Goal: Navigation & Orientation: Find specific page/section

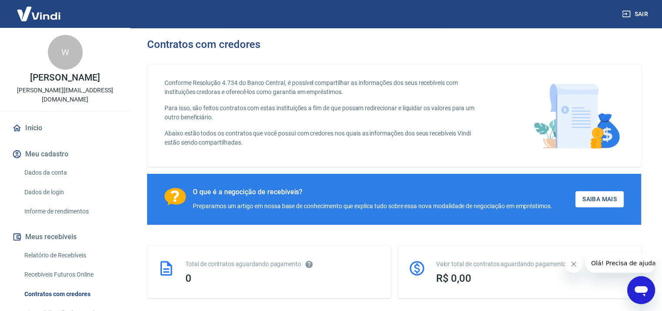
click at [30, 118] on link "Início" at bounding box center [64, 127] width 109 height 19
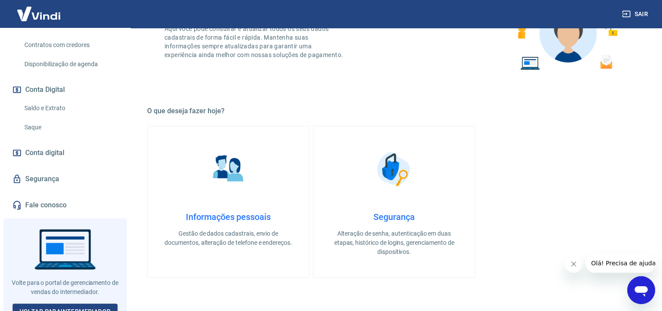
scroll to position [218, 0]
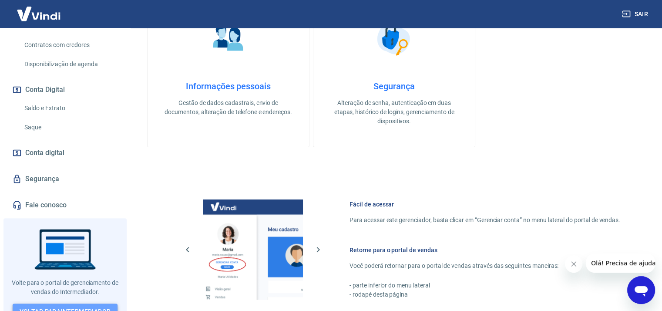
click at [76, 304] on link "Voltar para Intermediador" at bounding box center [65, 312] width 105 height 16
